Goal: Task Accomplishment & Management: Complete application form

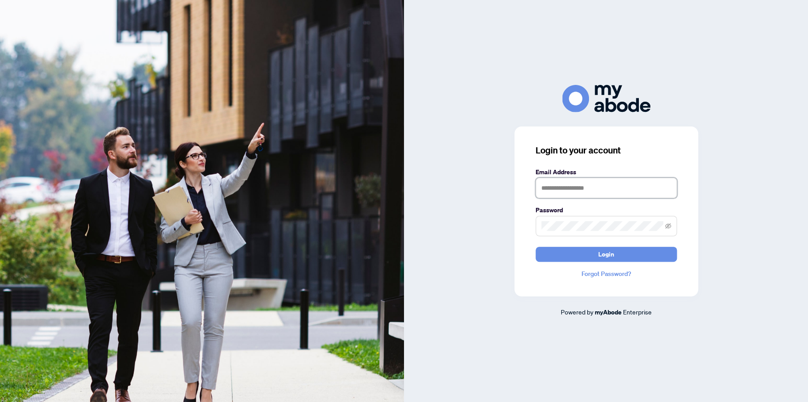
click at [556, 188] on input "text" at bounding box center [606, 188] width 141 height 20
type input "**********"
click at [536, 247] on button "Login" at bounding box center [606, 254] width 141 height 15
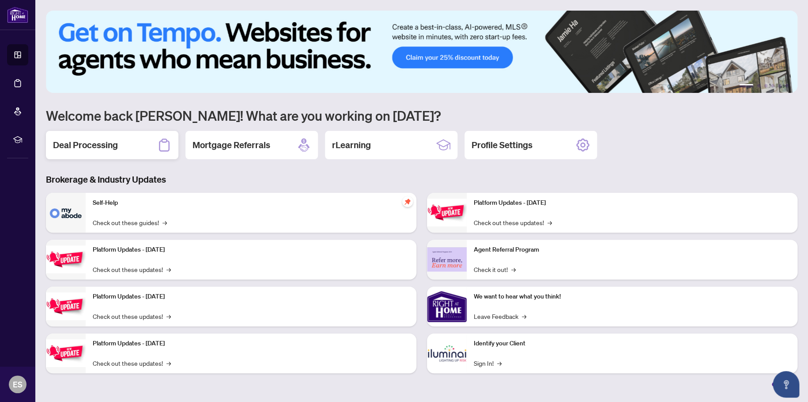
click at [72, 138] on div "Deal Processing" at bounding box center [112, 145] width 133 height 28
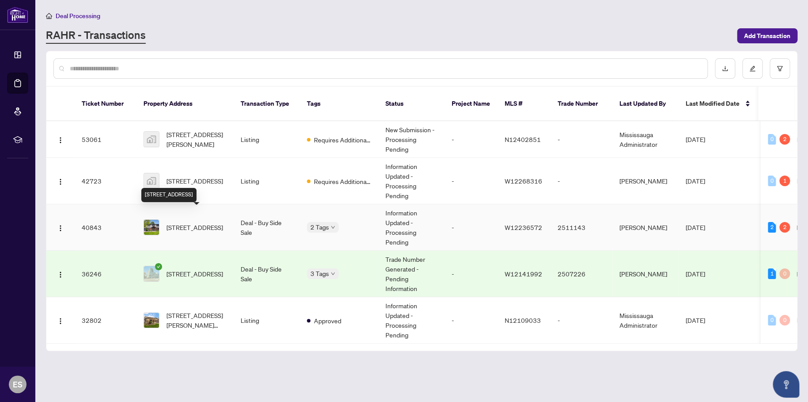
click at [220, 222] on span "[STREET_ADDRESS]" at bounding box center [195, 227] width 57 height 10
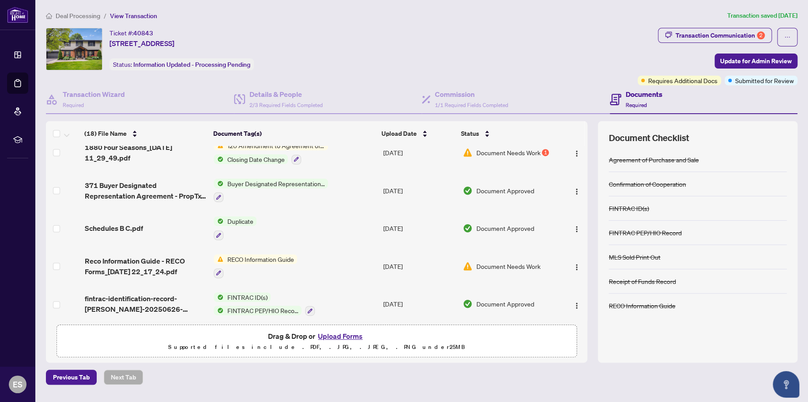
scroll to position [265, 0]
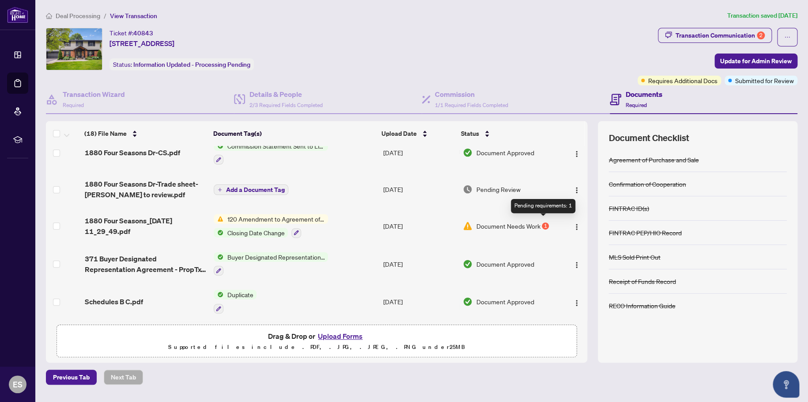
click at [543, 222] on div "1" at bounding box center [545, 225] width 7 height 7
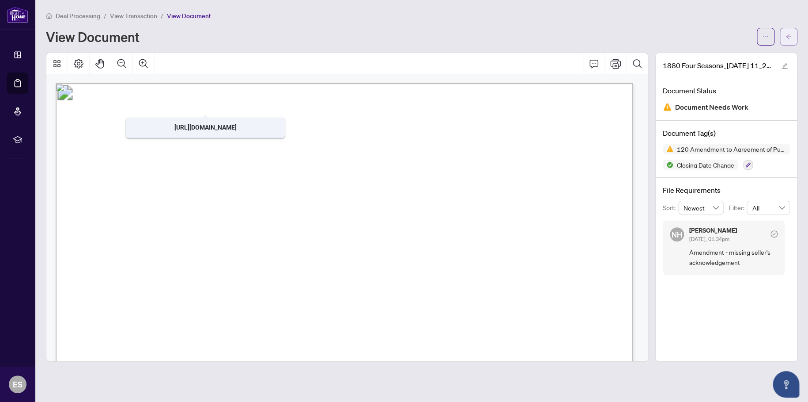
click at [790, 40] on span "button" at bounding box center [789, 37] width 6 height 14
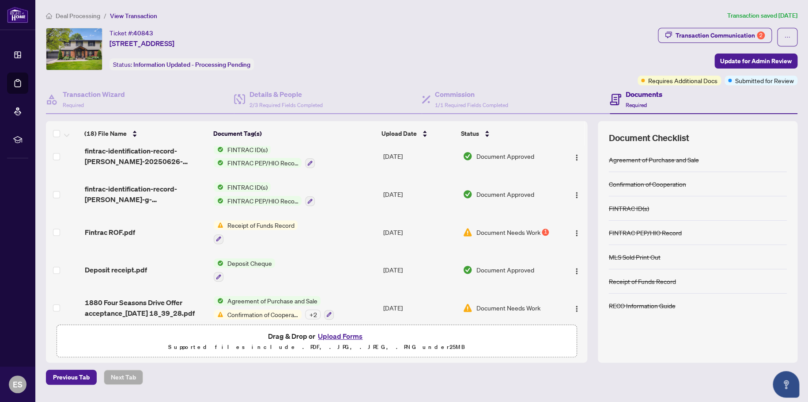
scroll to position [488, 0]
click at [269, 307] on span "Confirmation of Cooperation" at bounding box center [263, 312] width 78 height 10
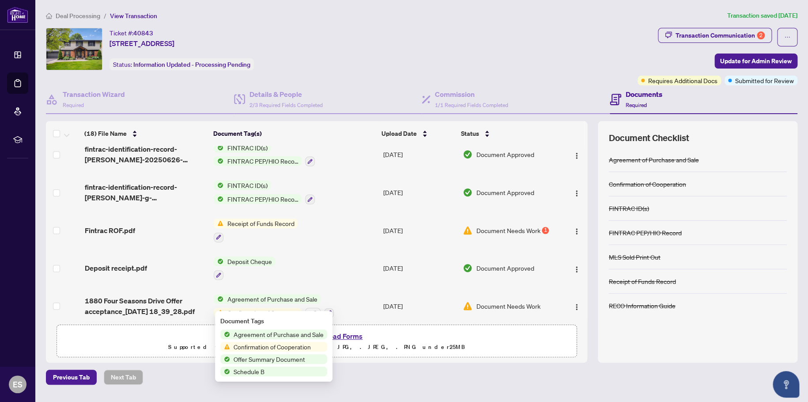
click at [274, 345] on span "Confirmation of Cooperation" at bounding box center [272, 346] width 84 height 10
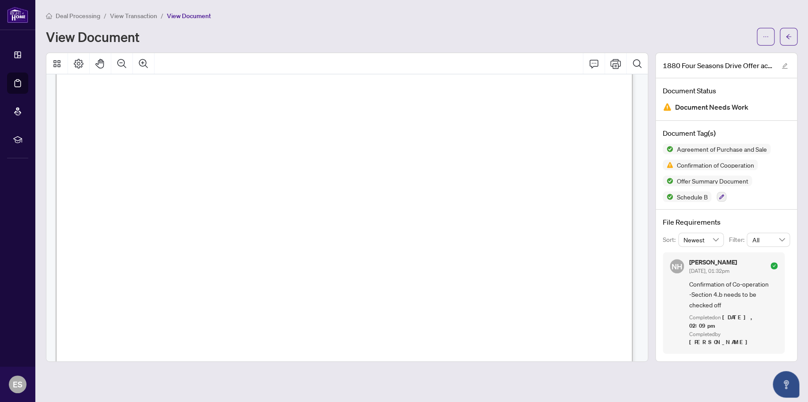
scroll to position [5699, 0]
click at [790, 38] on icon "arrow-left" at bounding box center [789, 37] width 6 height 6
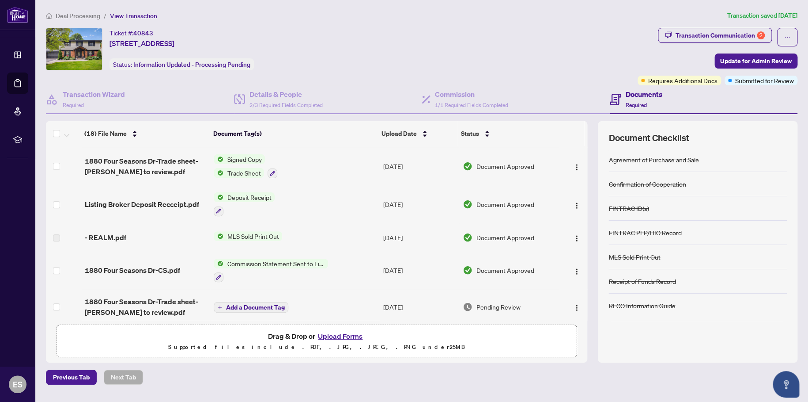
scroll to position [133, 0]
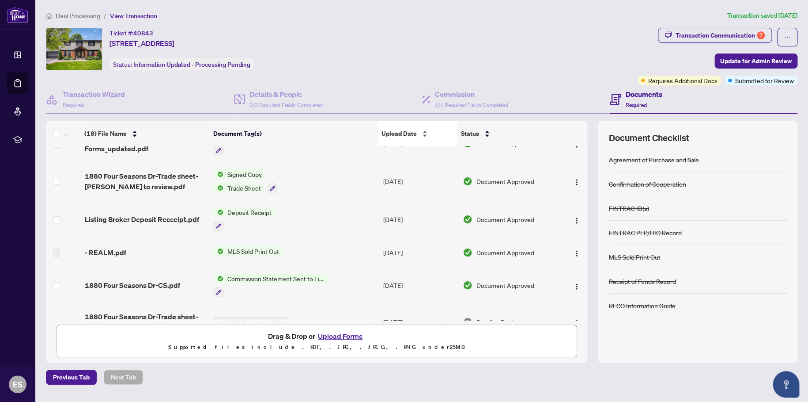
click at [412, 135] on span "Upload Date" at bounding box center [399, 134] width 35 height 10
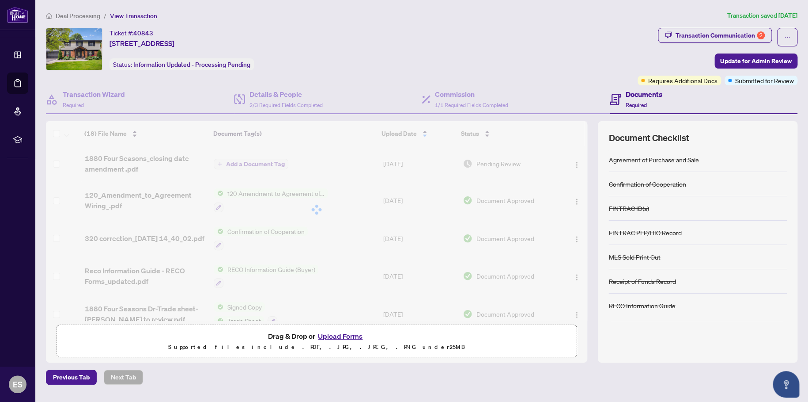
scroll to position [0, 0]
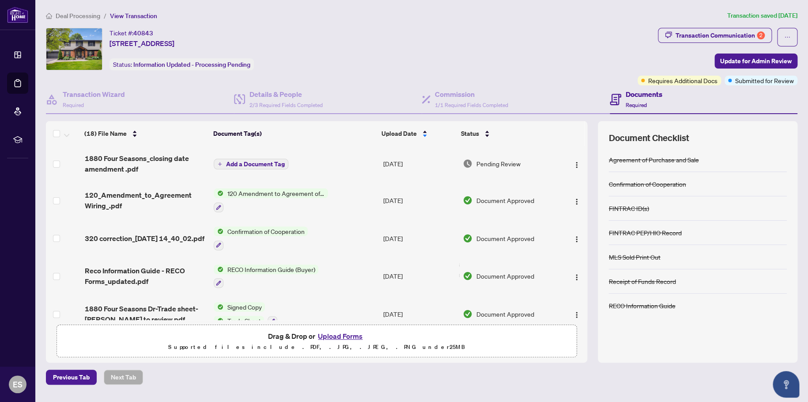
click at [272, 165] on span "Add a Document Tag" at bounding box center [255, 164] width 59 height 6
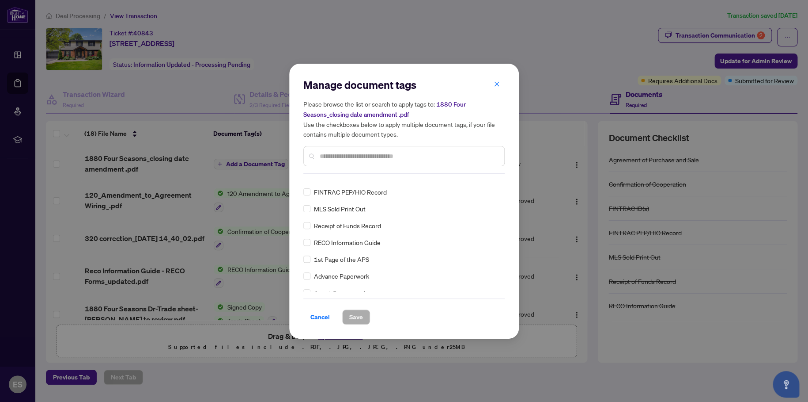
scroll to position [88, 0]
click at [497, 85] on icon "close" at bounding box center [497, 84] width 6 height 6
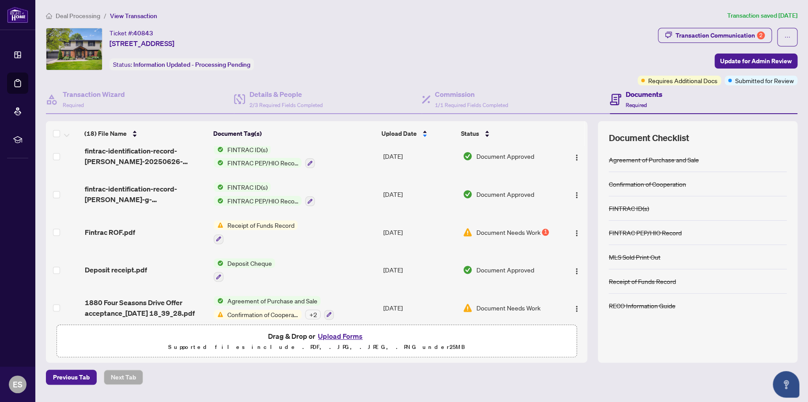
scroll to position [488, 0]
click at [542, 227] on div "1" at bounding box center [545, 230] width 7 height 7
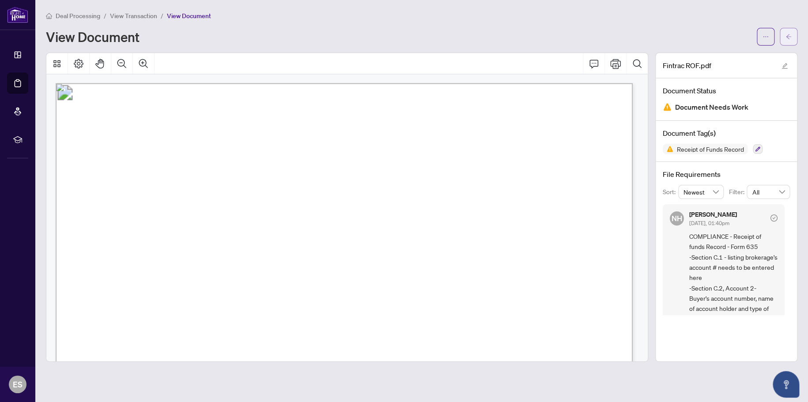
click at [783, 35] on button "button" at bounding box center [789, 37] width 18 height 18
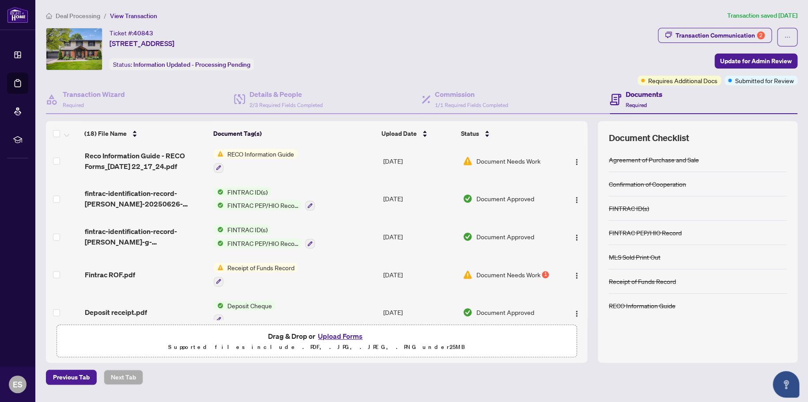
scroll to position [399, 0]
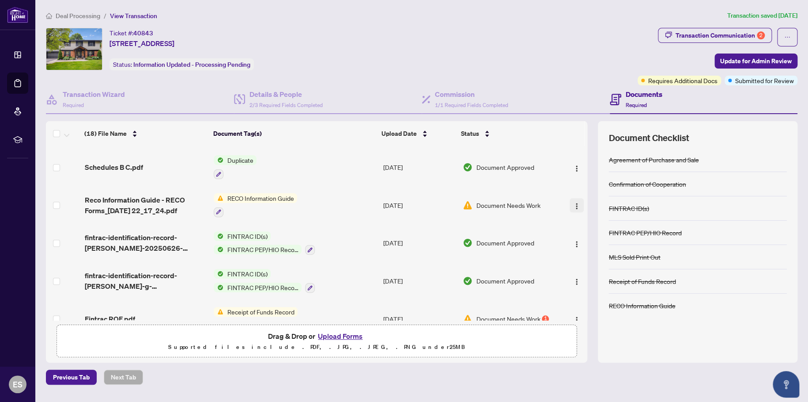
click at [570, 198] on button "button" at bounding box center [577, 205] width 14 height 14
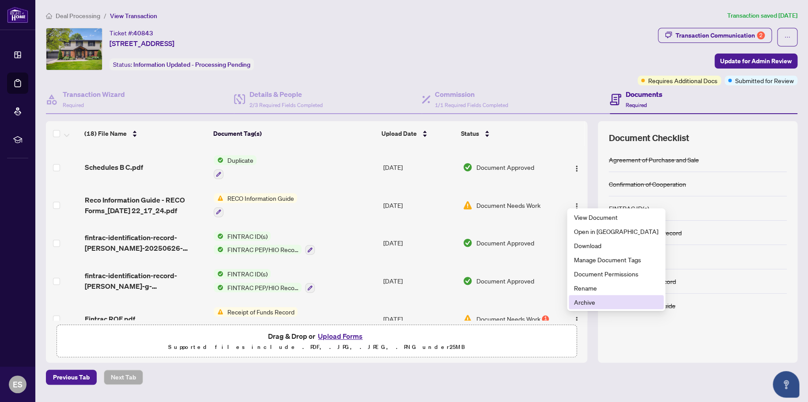
click at [603, 297] on span "Archive" at bounding box center [616, 302] width 84 height 10
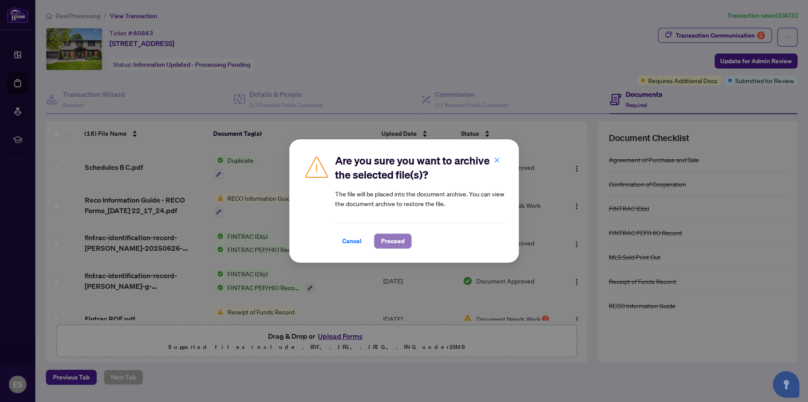
click at [387, 240] on span "Proceed" at bounding box center [392, 241] width 23 height 14
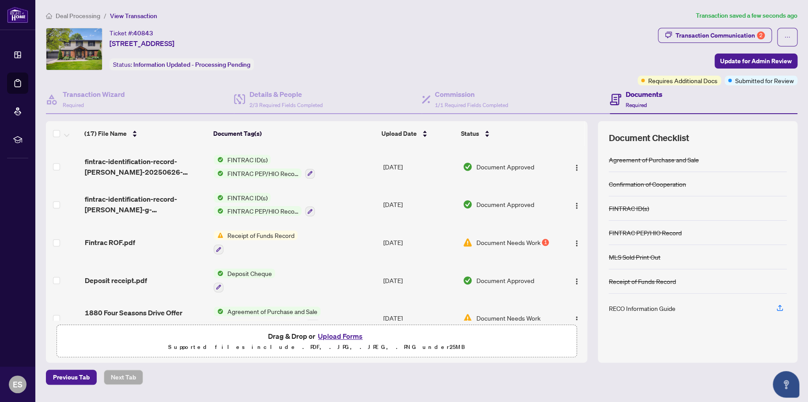
scroll to position [442, 0]
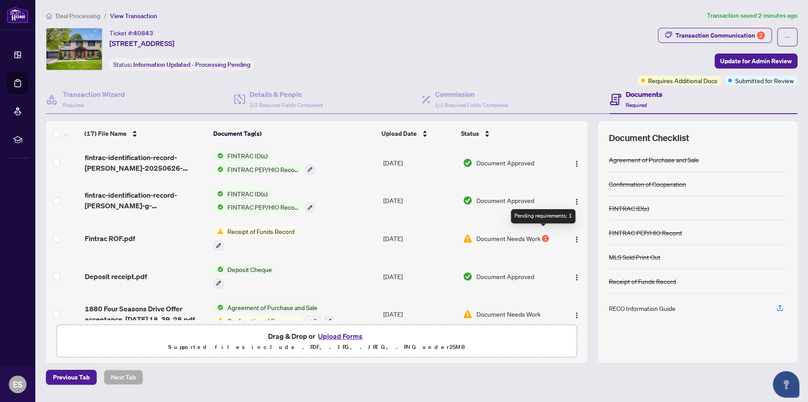
click at [544, 235] on div "1" at bounding box center [545, 238] width 7 height 7
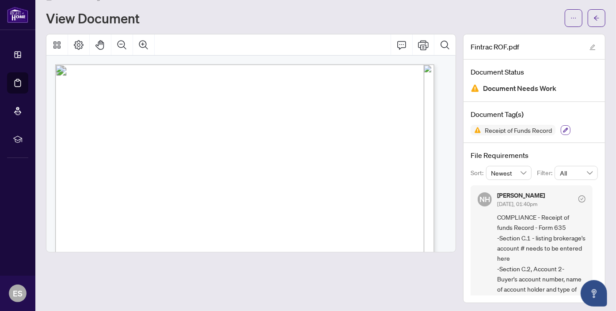
click at [563, 130] on icon "button" at bounding box center [565, 130] width 5 height 5
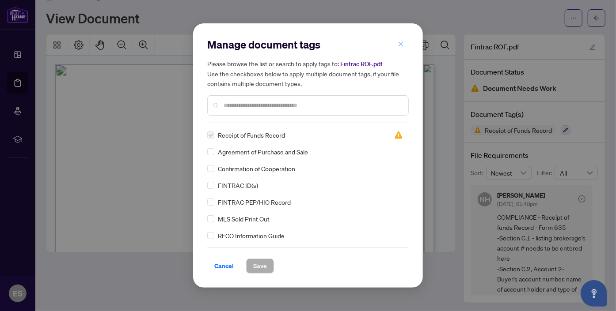
click at [399, 43] on icon "close" at bounding box center [401, 44] width 6 height 6
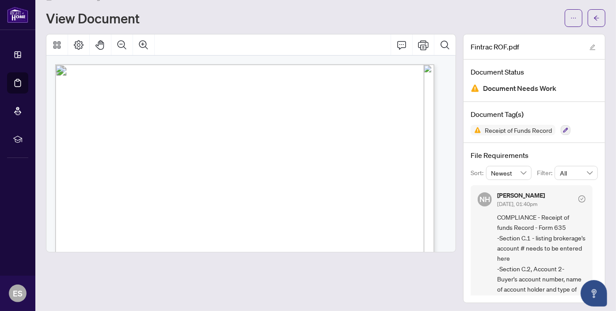
click at [531, 46] on div "Fintrac ROF.pdf" at bounding box center [533, 46] width 141 height 25
click at [520, 45] on div "Fintrac ROF.pdf" at bounding box center [533, 46] width 141 height 25
click at [479, 45] on span "Fintrac ROF.pdf" at bounding box center [494, 47] width 49 height 11
click at [470, 45] on span "Fintrac ROF.pdf" at bounding box center [494, 47] width 49 height 11
click at [470, 48] on span "Fintrac ROF.pdf" at bounding box center [494, 47] width 49 height 11
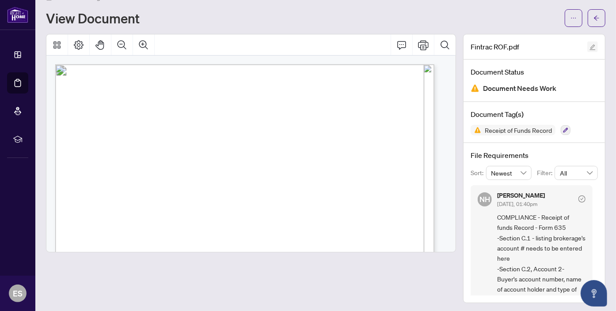
click at [590, 47] on button "button" at bounding box center [592, 47] width 11 height 11
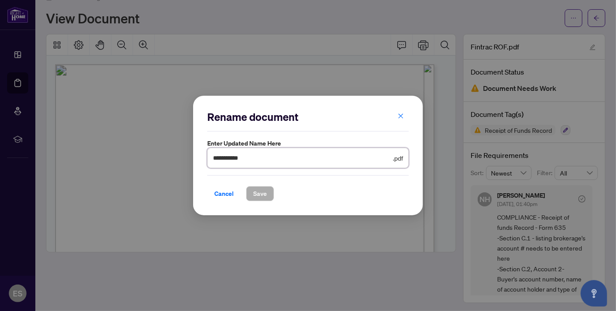
click at [213, 159] on input "**********" at bounding box center [302, 158] width 178 height 10
type input "**********"
click at [262, 189] on button "Save" at bounding box center [260, 193] width 28 height 15
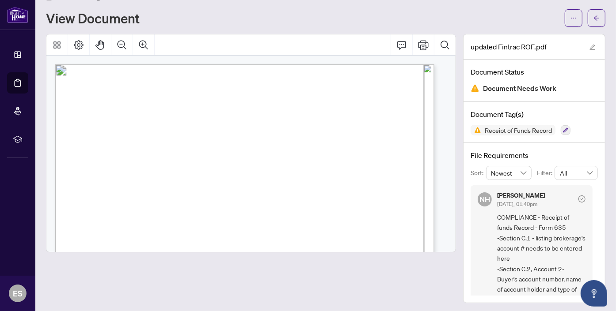
drag, startPoint x: 14, startPoint y: 4, endPoint x: 227, endPoint y: 16, distance: 212.9
click at [223, 16] on div "View Document" at bounding box center [302, 18] width 513 height 14
click at [593, 15] on icon "arrow-left" at bounding box center [596, 18] width 6 height 6
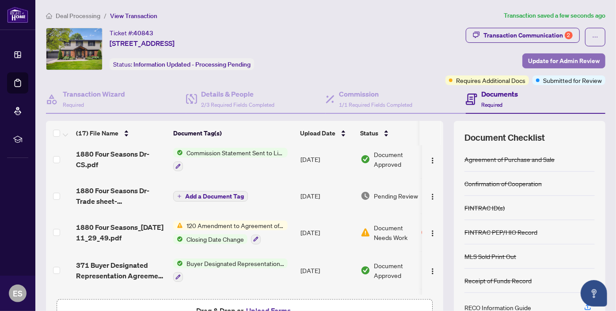
click at [548, 61] on span "Update for Admin Review" at bounding box center [564, 61] width 72 height 14
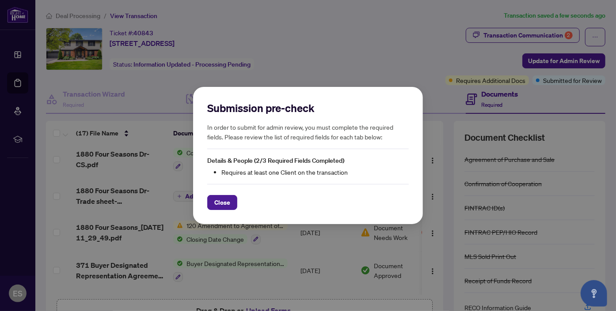
drag, startPoint x: 224, startPoint y: 201, endPoint x: 310, endPoint y: 45, distance: 178.5
click at [292, 31] on div "Submission pre-check In order to submit for admin review, you must complete the…" at bounding box center [308, 155] width 616 height 311
click at [311, 46] on div "Submission pre-check In order to submit for admin review, you must complete the…" at bounding box center [308, 155] width 616 height 311
click at [219, 196] on span "Close" at bounding box center [222, 203] width 16 height 14
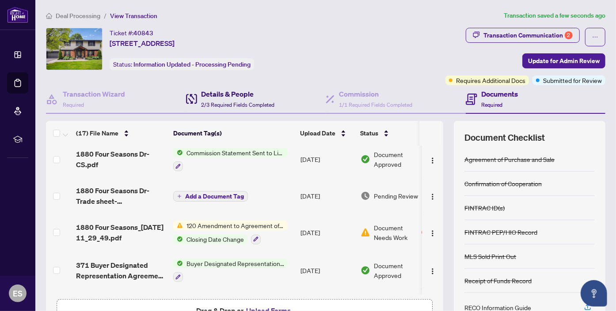
click at [221, 102] on span "2/3 Required Fields Completed" at bounding box center [237, 105] width 73 height 7
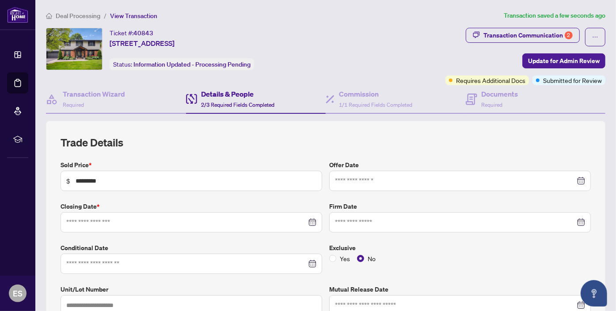
type input "**********"
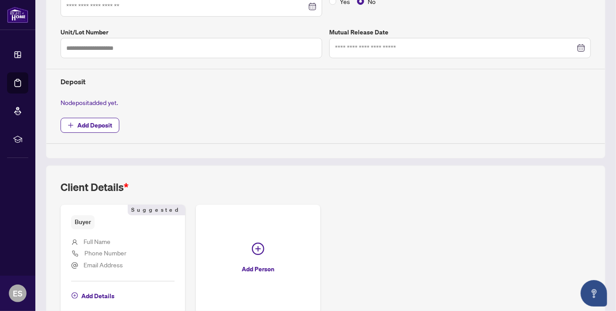
scroll to position [302, 0]
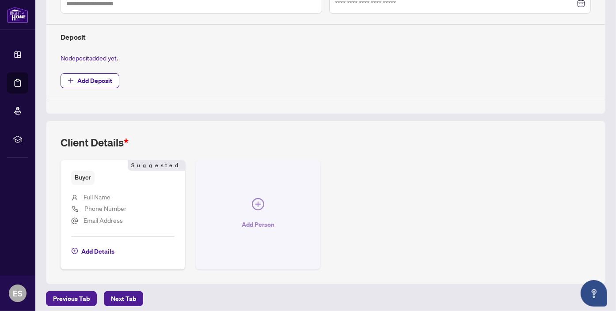
click at [256, 203] on icon "plus-circle" at bounding box center [258, 204] width 12 height 12
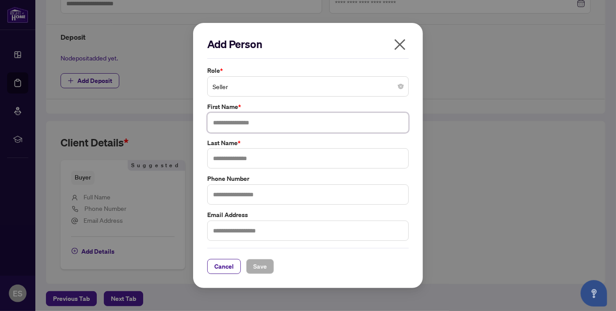
click at [227, 125] on input "text" at bounding box center [307, 123] width 201 height 20
type input "*"
type input "******"
click at [235, 160] on input "text" at bounding box center [307, 158] width 201 height 20
type input "******"
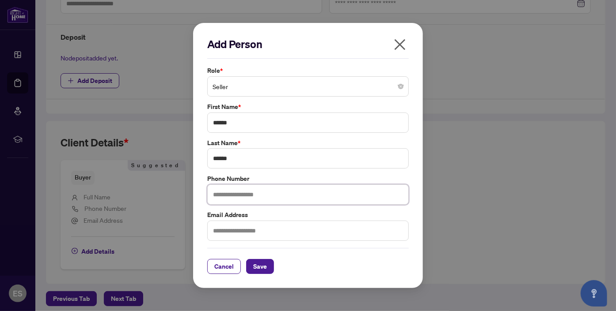
click at [238, 193] on input "text" at bounding box center [307, 195] width 201 height 20
type input "**********"
click at [243, 228] on input "text" at bounding box center [307, 231] width 201 height 20
type input "**********"
click at [255, 263] on span "Save" at bounding box center [260, 267] width 14 height 14
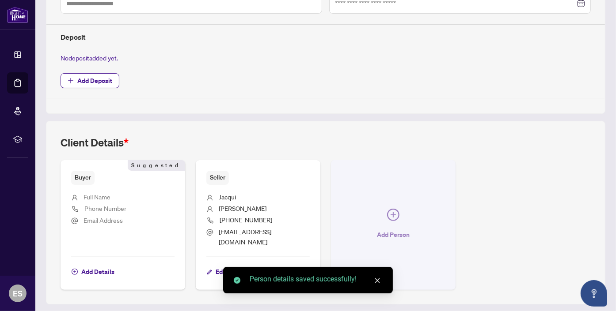
click at [382, 205] on button "Add Person" at bounding box center [393, 225] width 125 height 130
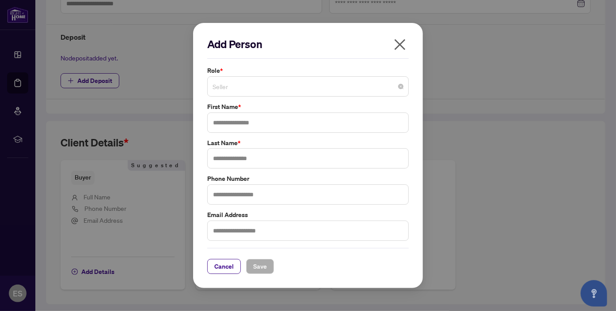
click at [397, 93] on span "Seller" at bounding box center [307, 86] width 191 height 17
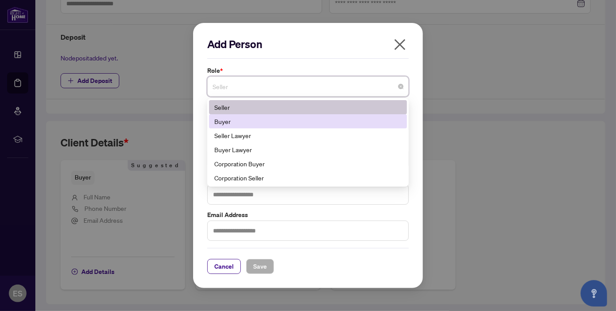
click at [258, 120] on div "Buyer" at bounding box center [307, 122] width 187 height 10
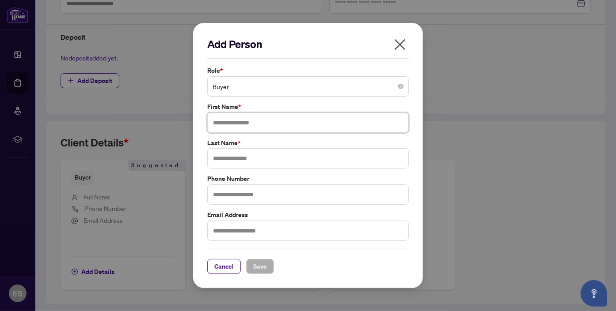
click at [228, 127] on input "text" at bounding box center [307, 123] width 201 height 20
type input "****"
type input "******"
type input "**********"
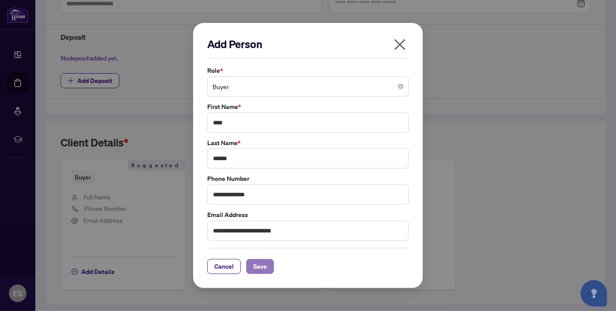
click at [254, 266] on span "Save" at bounding box center [260, 267] width 14 height 14
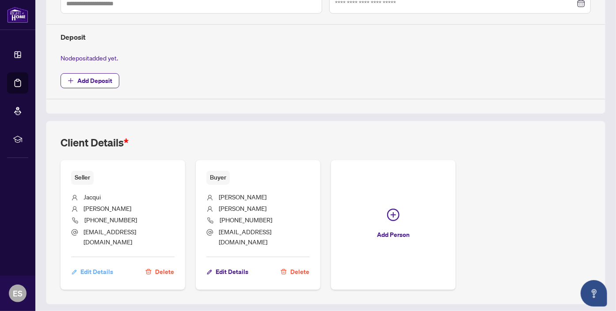
click at [76, 270] on icon "button" at bounding box center [74, 272] width 5 height 5
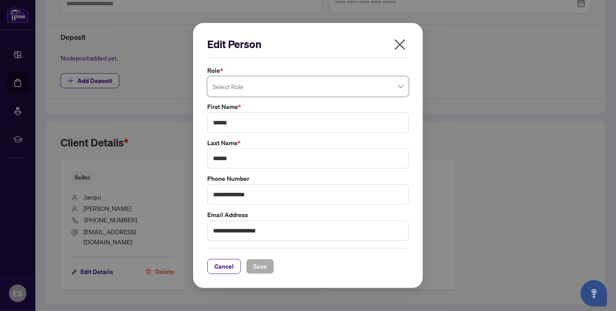
drag, startPoint x: 398, startPoint y: 89, endPoint x: 387, endPoint y: 93, distance: 11.9
click at [401, 91] on span at bounding box center [307, 86] width 191 height 17
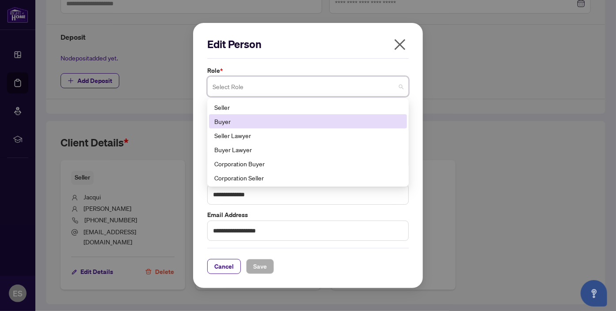
click at [274, 116] on div "Buyer" at bounding box center [308, 121] width 198 height 14
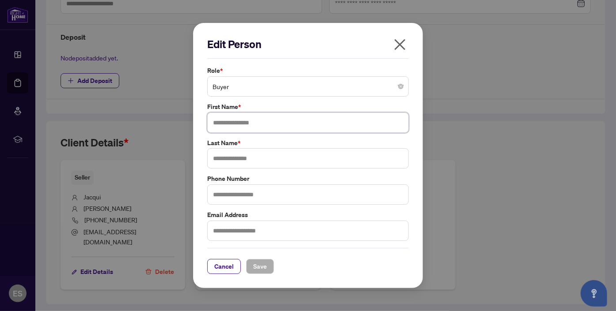
click at [242, 119] on input "text" at bounding box center [307, 123] width 201 height 20
click at [398, 47] on icon "close" at bounding box center [400, 45] width 14 height 14
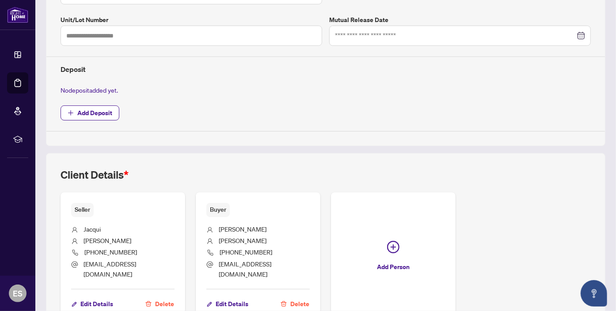
scroll to position [267, 0]
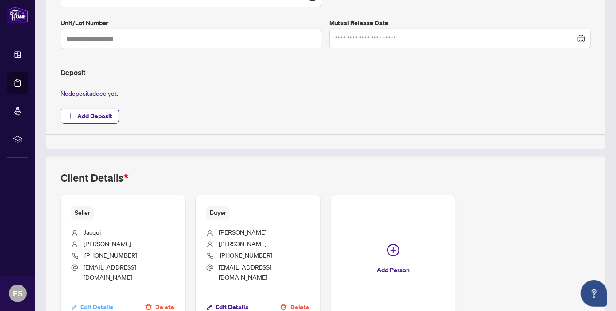
click at [93, 300] on span "Edit Details" at bounding box center [96, 307] width 33 height 14
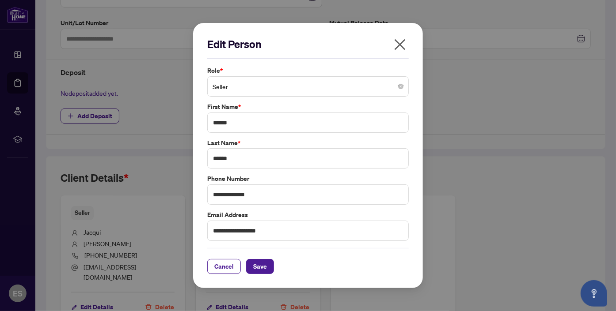
click at [368, 92] on span "Seller" at bounding box center [307, 86] width 191 height 17
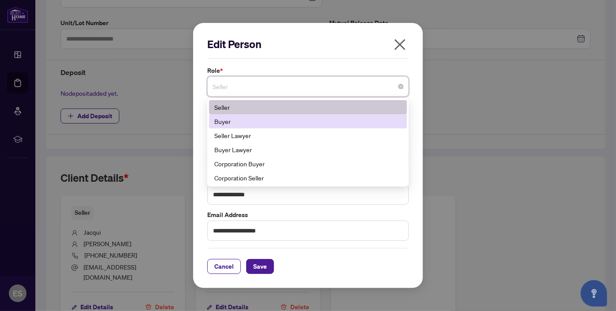
click at [292, 121] on div "Buyer" at bounding box center [307, 122] width 187 height 10
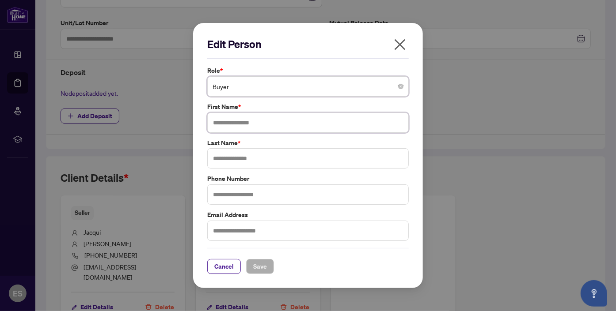
click at [259, 121] on input "text" at bounding box center [307, 123] width 201 height 20
type input "******"
type input "**********"
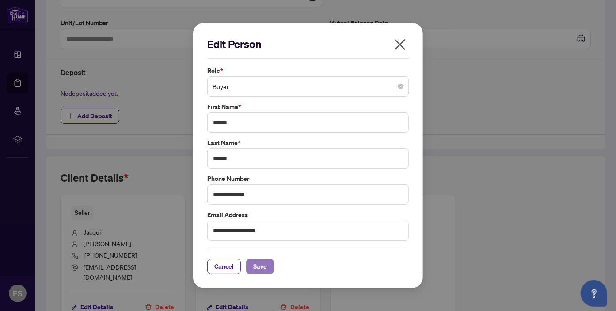
click at [257, 268] on span "Save" at bounding box center [260, 267] width 14 height 14
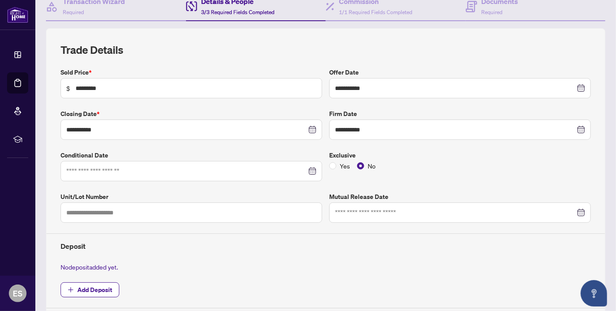
scroll to position [0, 0]
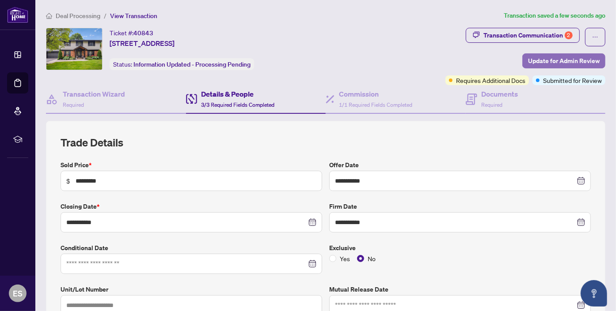
click at [560, 57] on span "Update for Admin Review" at bounding box center [564, 61] width 72 height 14
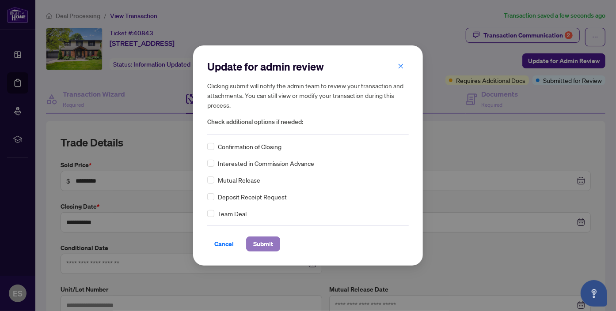
click at [260, 246] on span "Submit" at bounding box center [263, 244] width 20 height 14
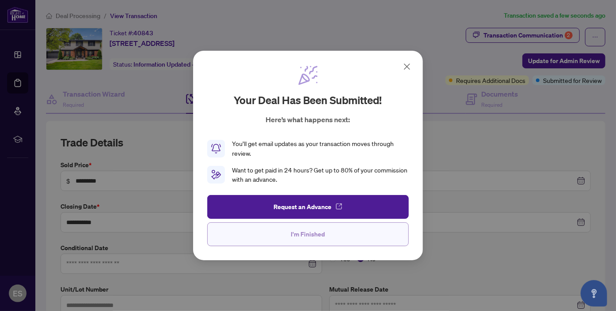
click at [315, 231] on span "I'm Finished" at bounding box center [308, 235] width 34 height 14
